Goal: Task Accomplishment & Management: Manage account settings

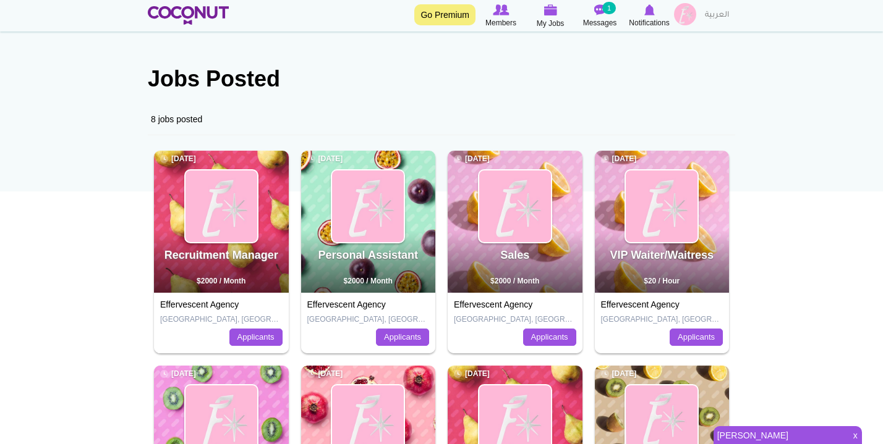
scroll to position [54, 0]
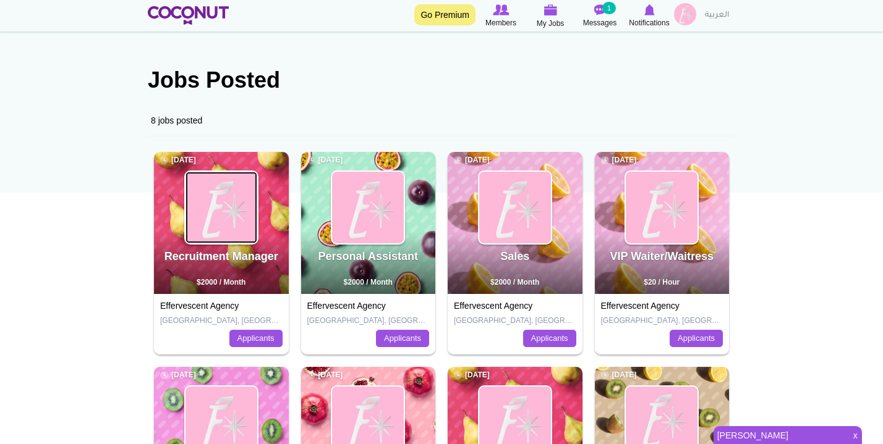
click at [235, 231] on img at bounding box center [221, 208] width 72 height 72
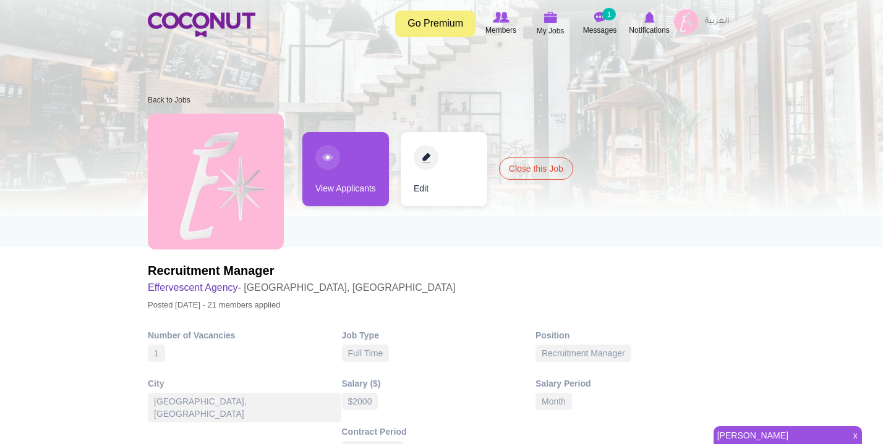
click at [342, 170] on link "View Applicants" at bounding box center [345, 169] width 87 height 74
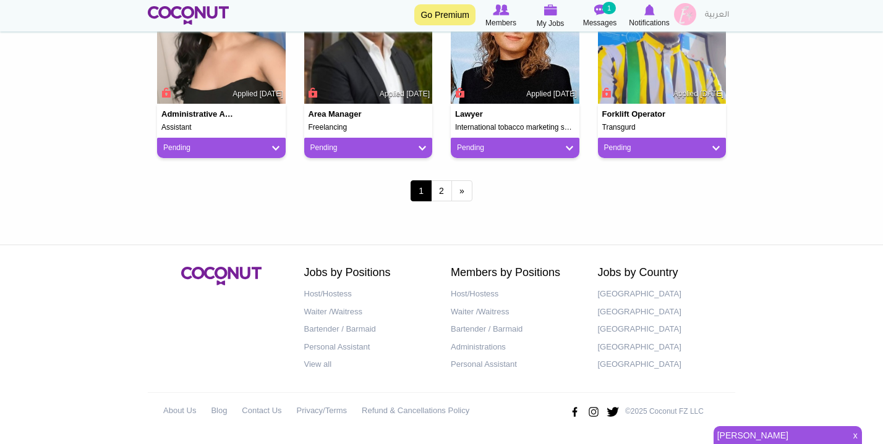
scroll to position [1018, 0]
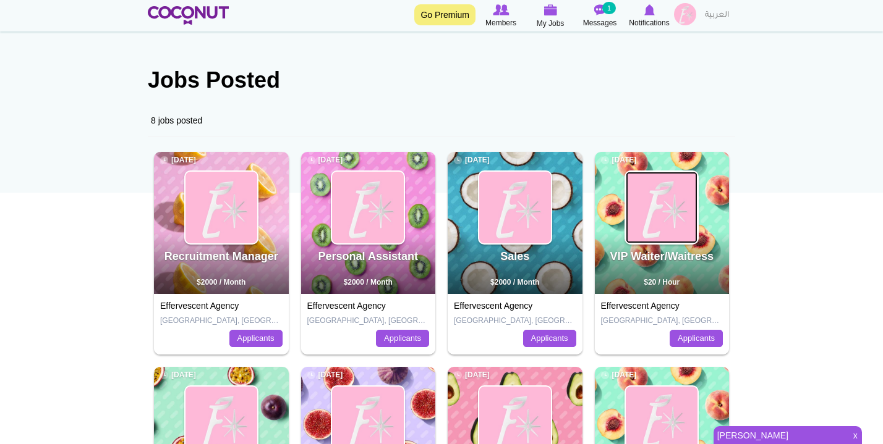
click at [646, 184] on img at bounding box center [661, 208] width 72 height 72
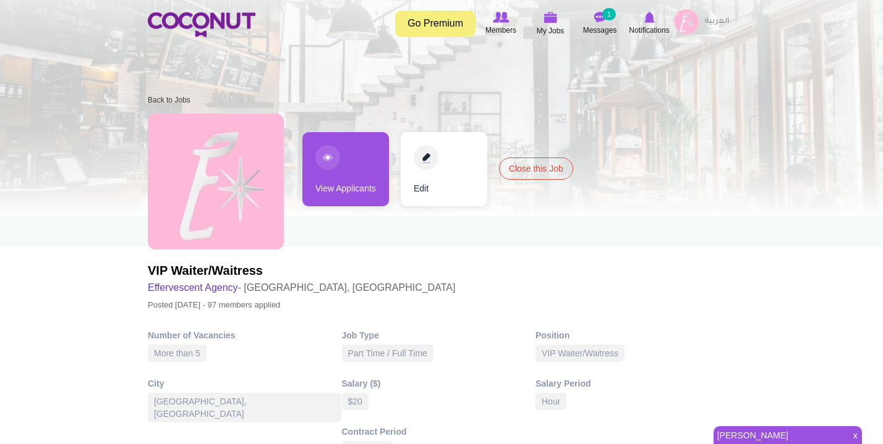
click at [320, 171] on link "View Applicants" at bounding box center [345, 169] width 87 height 74
click at [324, 158] on link "View Applicants" at bounding box center [345, 169] width 87 height 74
click at [353, 167] on link "View Applicants" at bounding box center [345, 169] width 87 height 74
click at [332, 161] on link "View Applicants" at bounding box center [345, 169] width 87 height 74
